Goal: Task Accomplishment & Management: Manage account settings

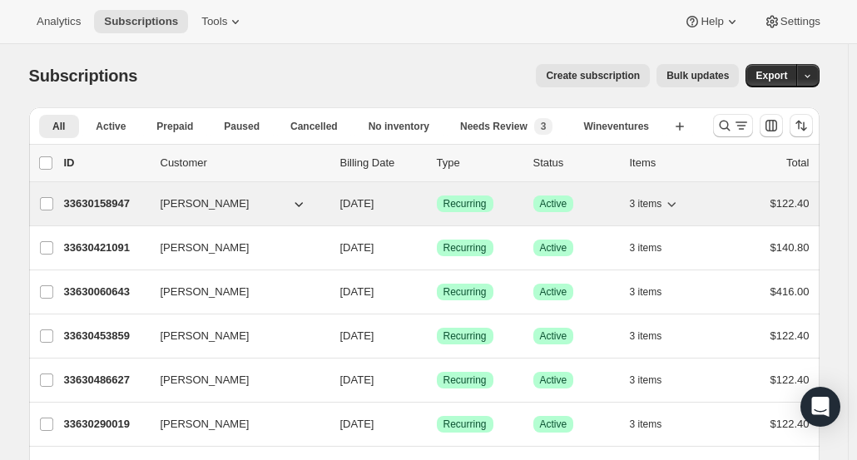
click at [130, 204] on p "33630158947" at bounding box center [105, 204] width 83 height 17
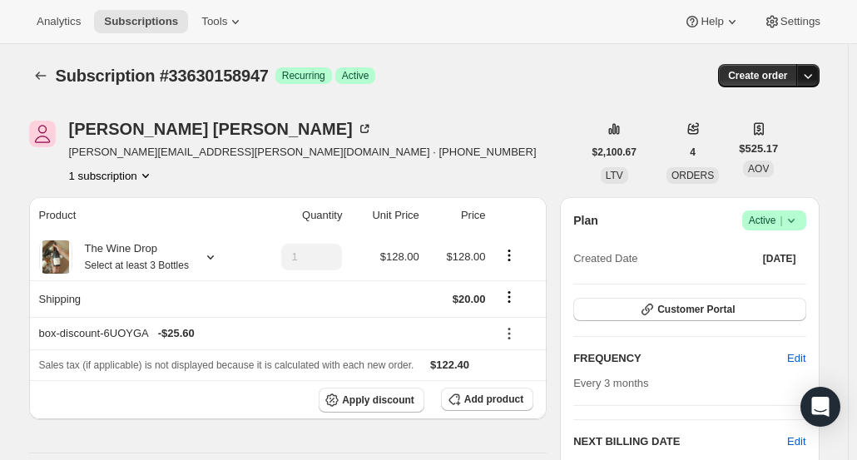
click at [809, 81] on icon "button" at bounding box center [808, 75] width 17 height 17
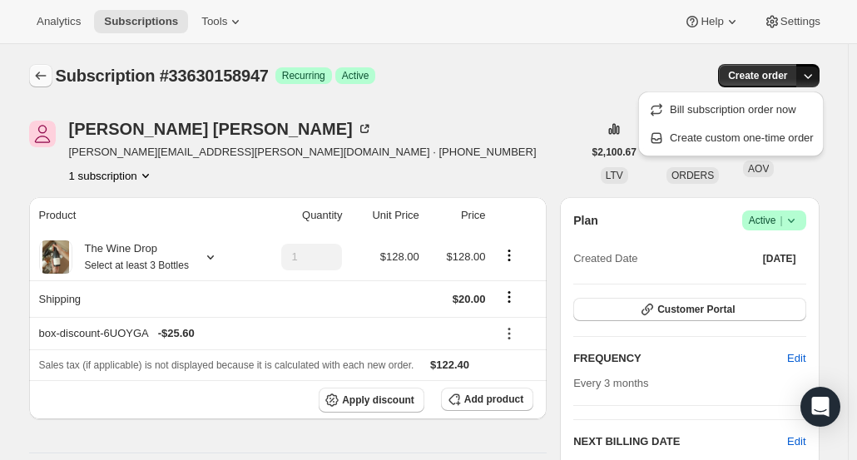
click at [45, 72] on icon "Subscriptions" at bounding box center [40, 75] width 17 height 17
